Goal: Find specific page/section: Find specific page/section

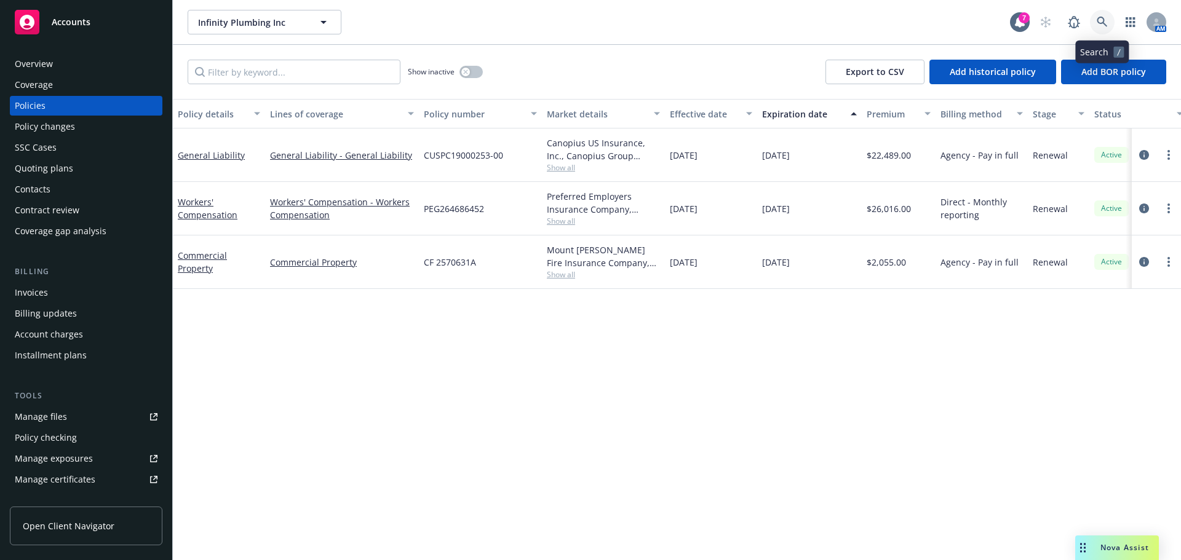
click at [1094, 24] on link at bounding box center [1102, 22] width 25 height 25
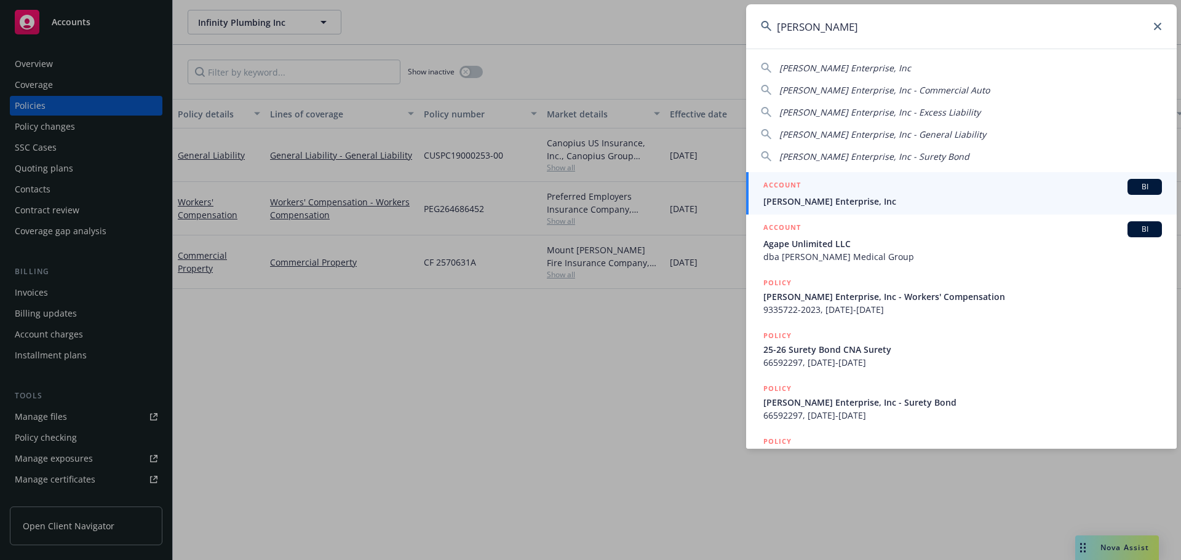
type input "[PERSON_NAME]"
click at [889, 189] on div "ACCOUNT BI" at bounding box center [962, 187] width 399 height 16
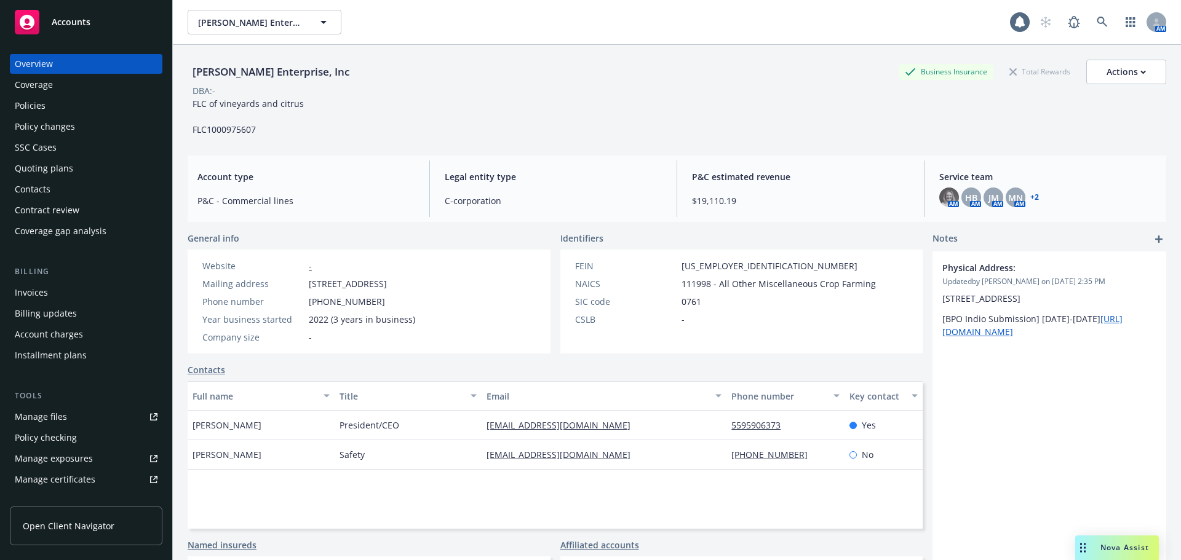
click at [71, 107] on div "Policies" at bounding box center [86, 106] width 143 height 20
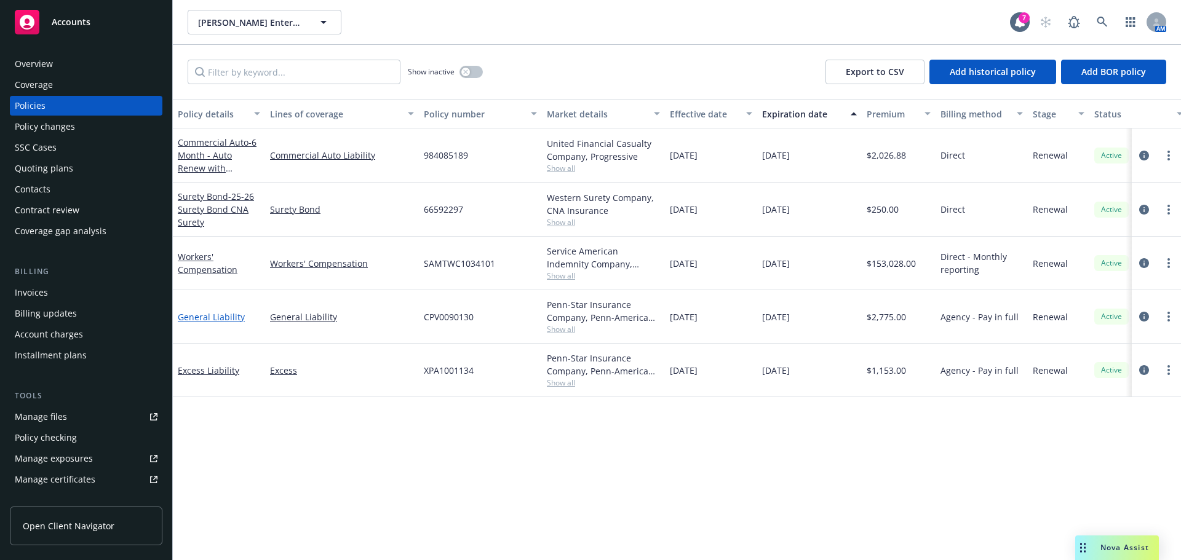
click at [180, 315] on link "General Liability" at bounding box center [211, 317] width 67 height 12
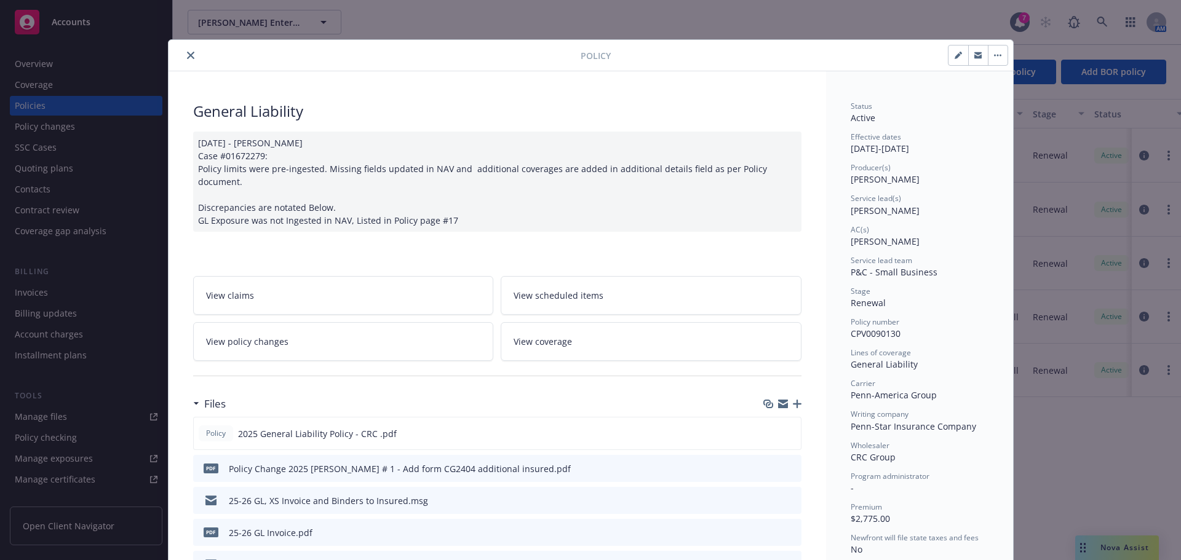
click at [187, 55] on icon "close" at bounding box center [190, 55] width 7 height 7
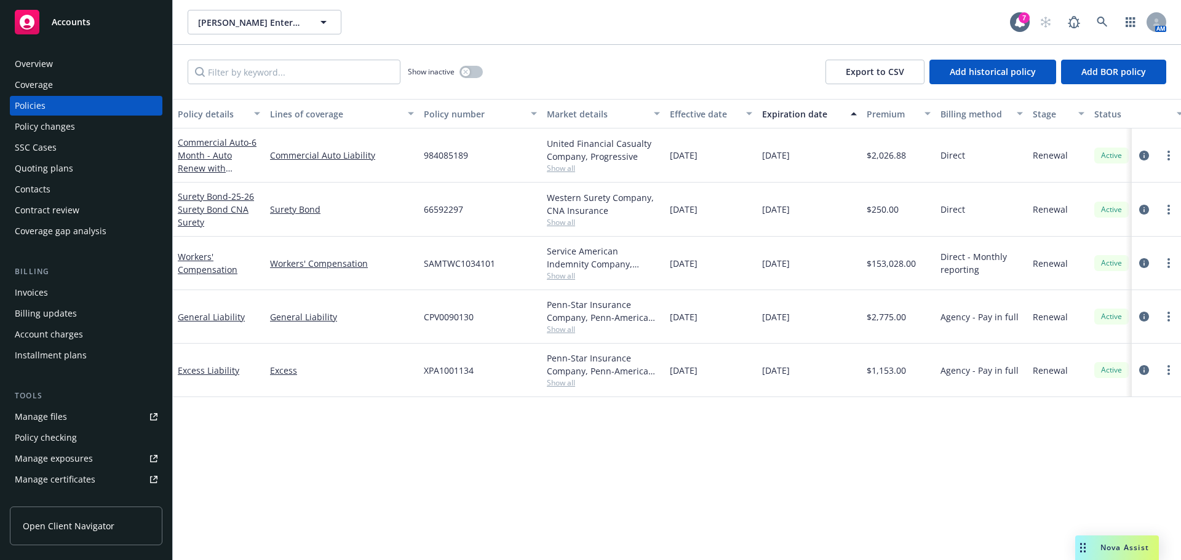
click at [73, 282] on div "Billing Invoices Billing updates Account charges Installment plans" at bounding box center [86, 316] width 153 height 100
click at [70, 285] on div "Invoices" at bounding box center [86, 293] width 143 height 20
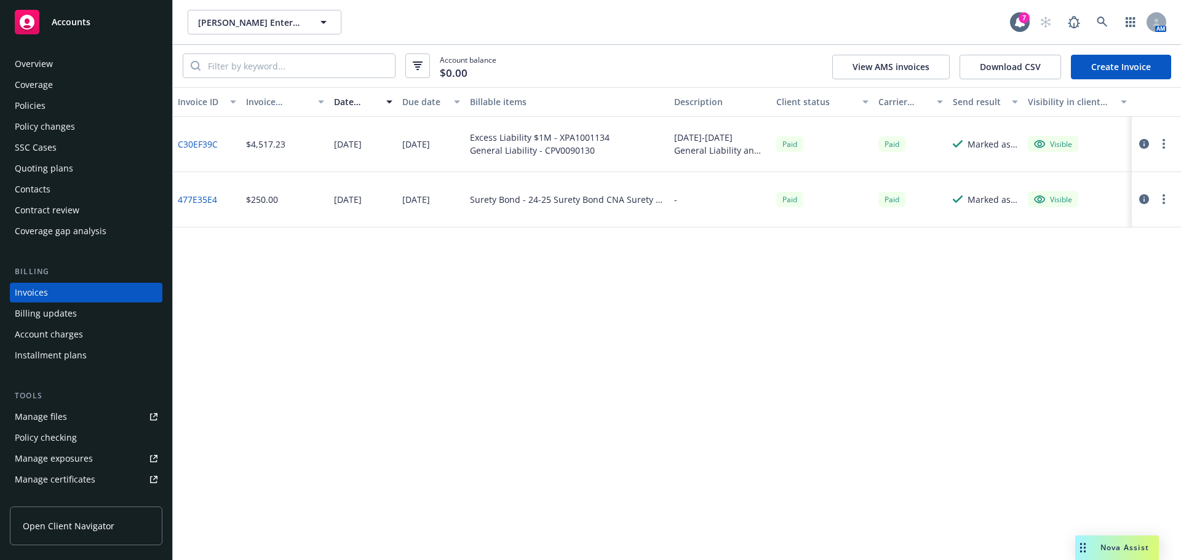
click at [66, 64] on div "Overview" at bounding box center [86, 64] width 143 height 20
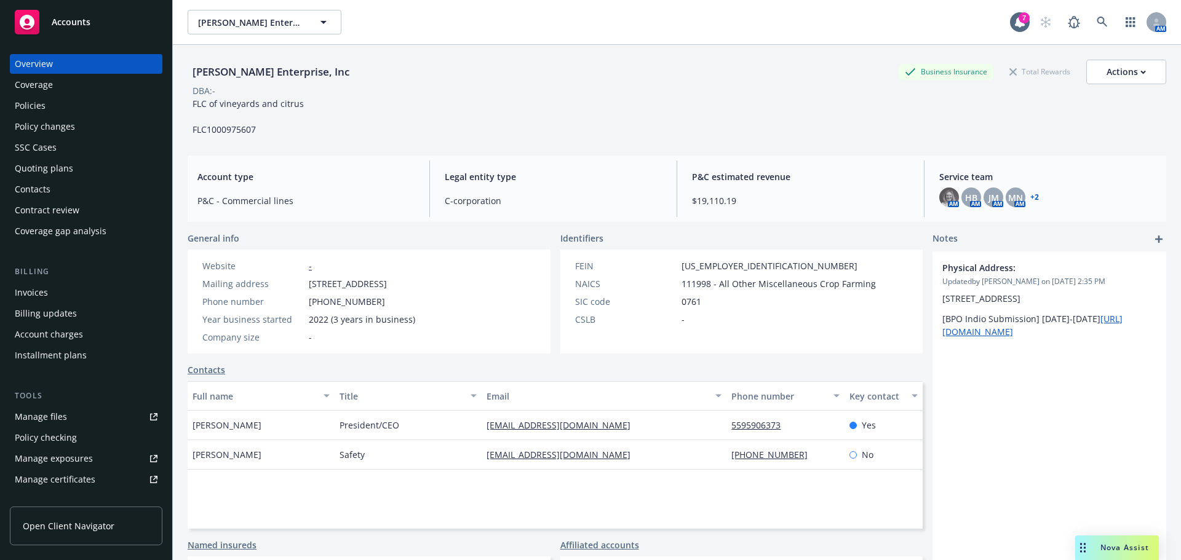
click at [73, 132] on div "Policy changes" at bounding box center [45, 127] width 60 height 20
